Goal: Transaction & Acquisition: Book appointment/travel/reservation

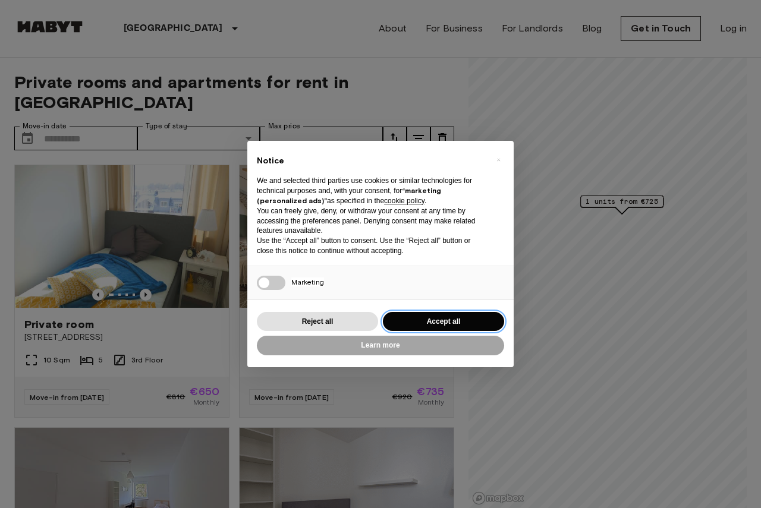
click at [431, 323] on button "Accept all" at bounding box center [443, 322] width 121 height 20
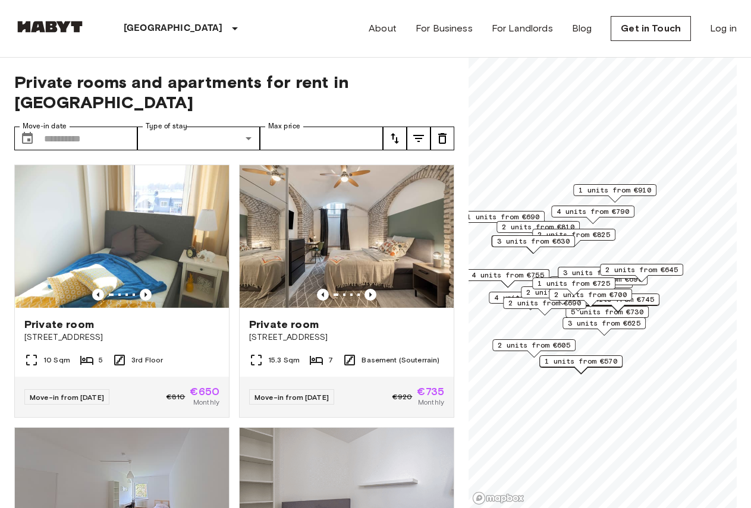
click at [401, 131] on icon "tune" at bounding box center [395, 138] width 14 height 14
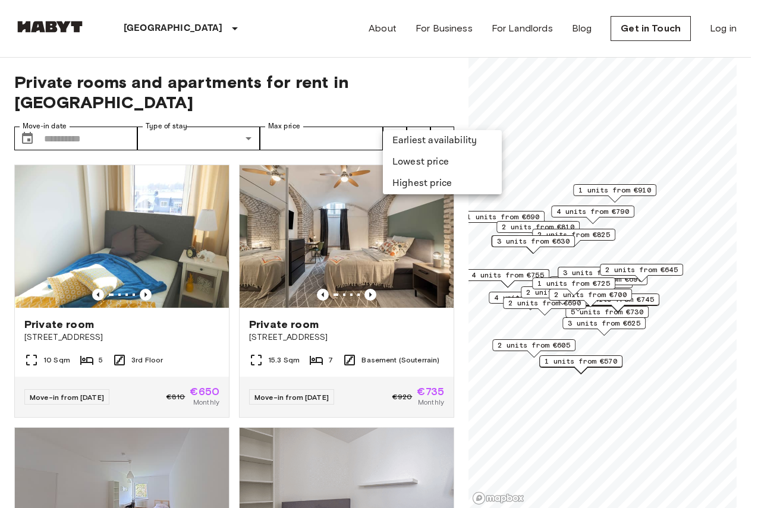
click at [404, 161] on li "Lowest price" at bounding box center [442, 162] width 119 height 21
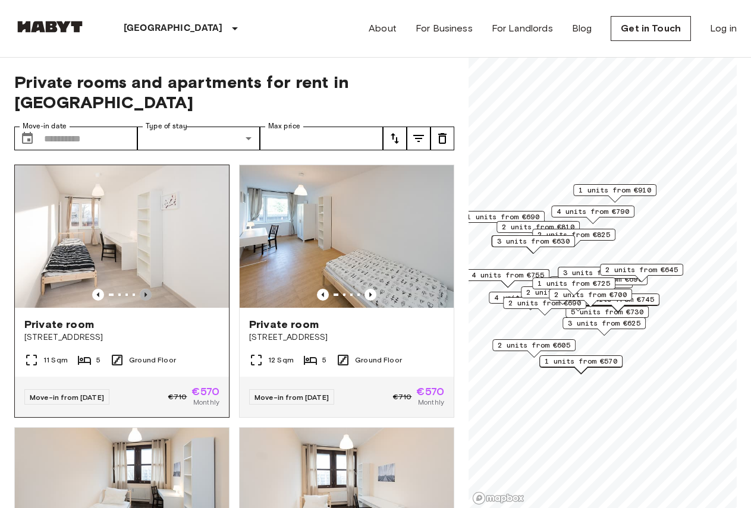
click at [141, 289] on icon "Previous image" at bounding box center [146, 295] width 12 height 12
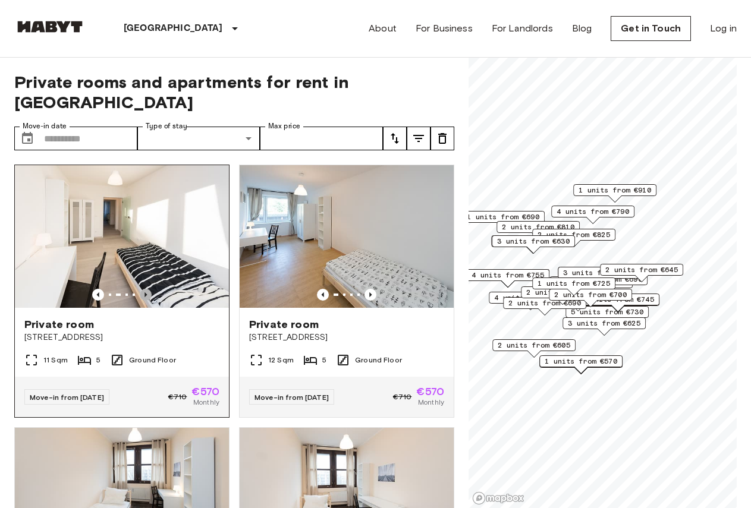
click at [141, 289] on icon "Previous image" at bounding box center [146, 295] width 12 height 12
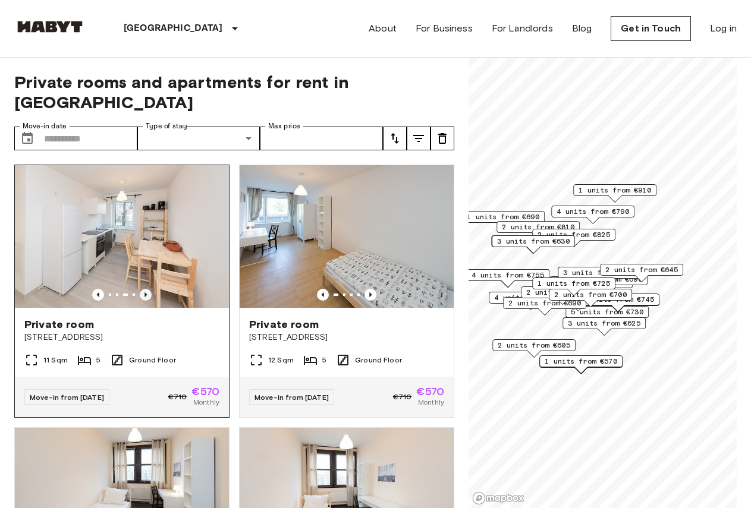
click at [141, 289] on icon "Previous image" at bounding box center [146, 295] width 12 height 12
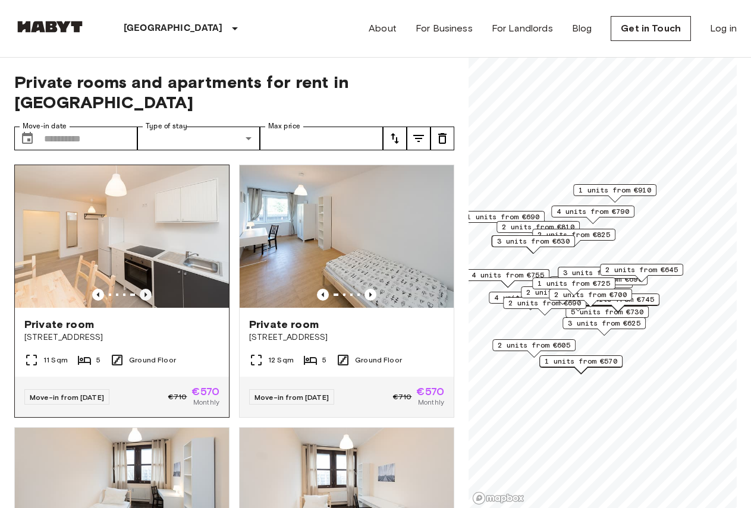
click at [140, 289] on icon "Previous image" at bounding box center [146, 295] width 12 height 12
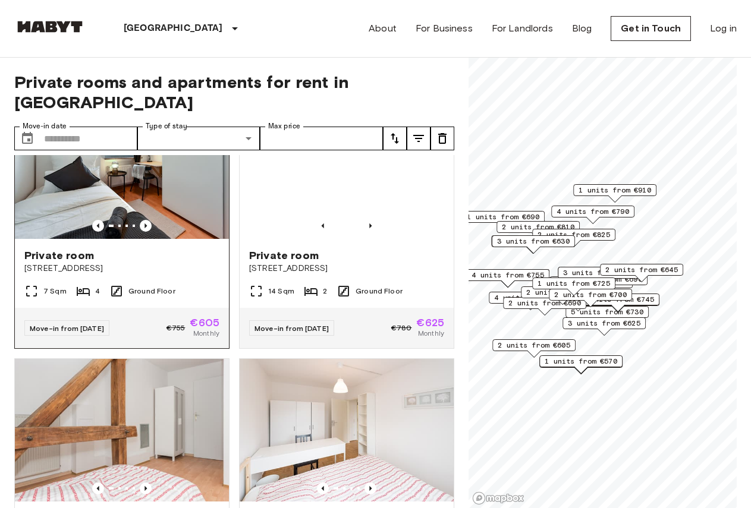
scroll to position [535, 0]
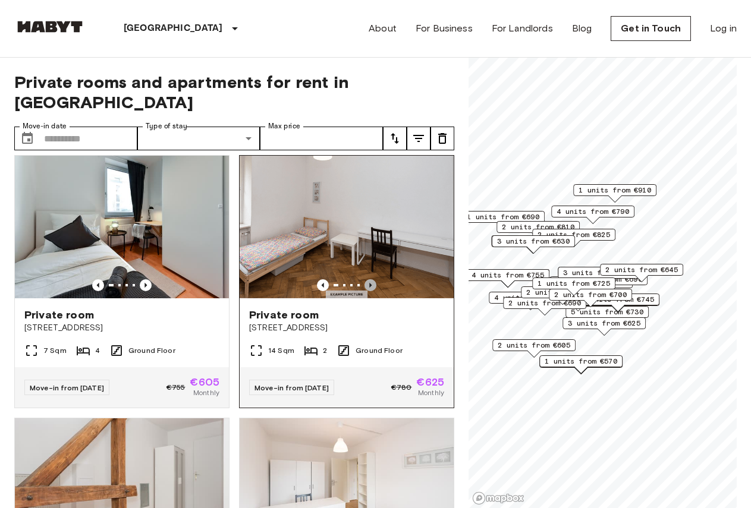
click at [364, 279] on icon "Previous image" at bounding box center [370, 285] width 12 height 12
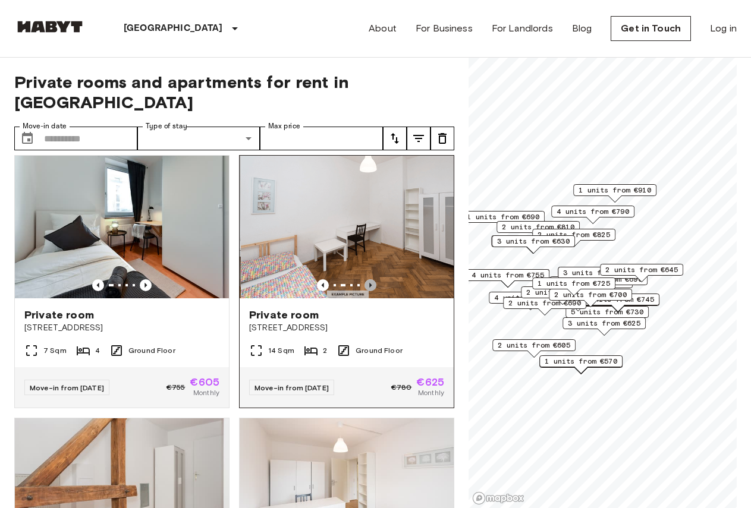
click at [364, 279] on icon "Previous image" at bounding box center [370, 285] width 12 height 12
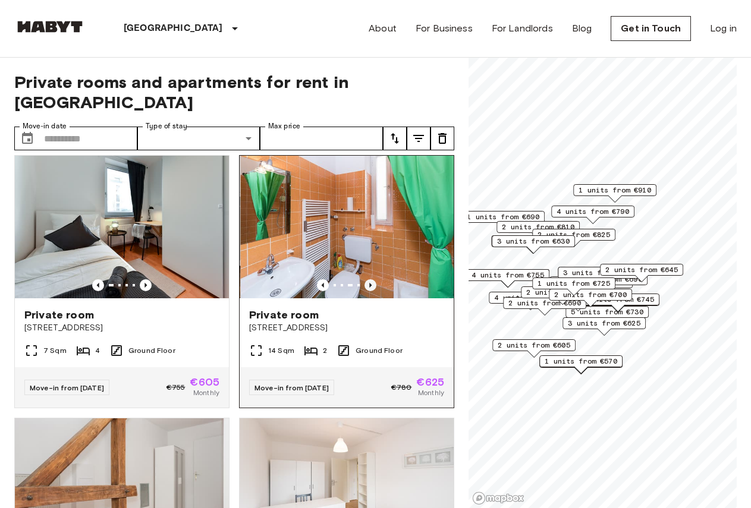
click at [364, 279] on icon "Previous image" at bounding box center [370, 285] width 12 height 12
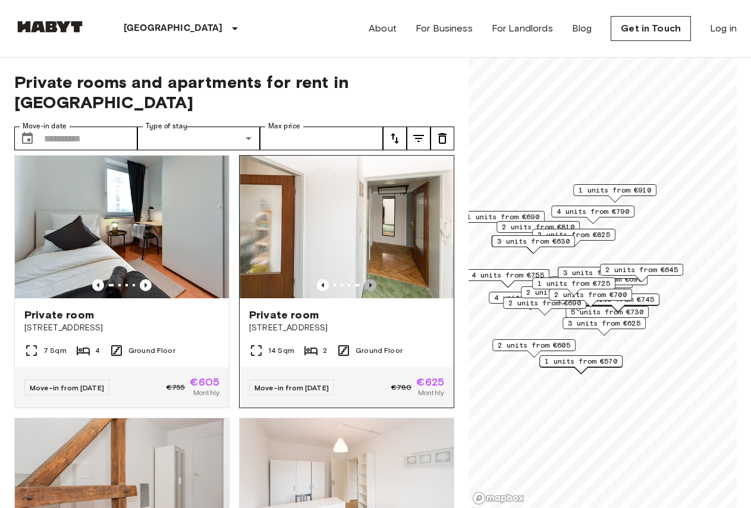
click at [364, 279] on icon "Previous image" at bounding box center [370, 285] width 12 height 12
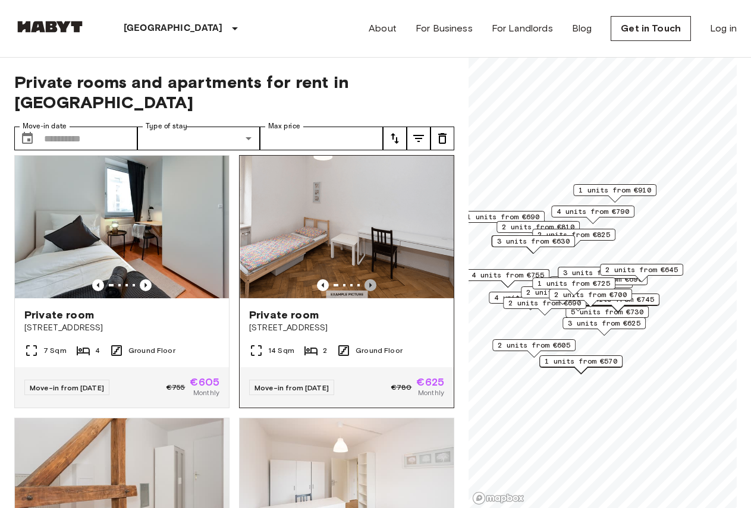
click at [364, 279] on icon "Previous image" at bounding box center [370, 285] width 12 height 12
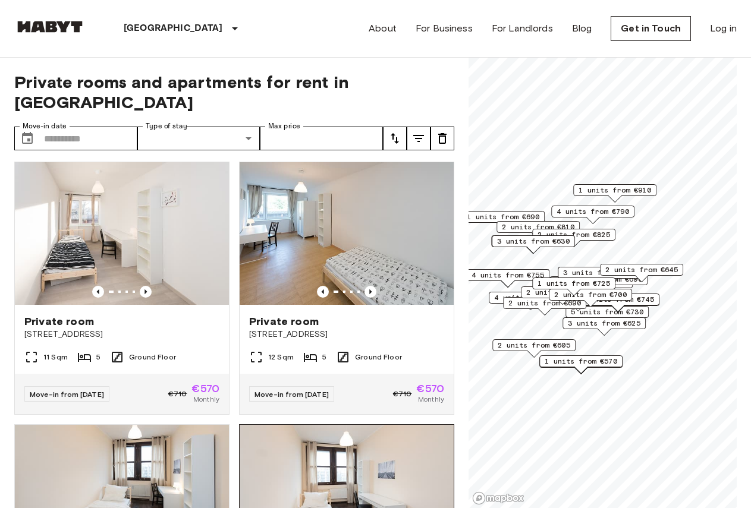
scroll to position [0, 0]
